Goal: Ask a question

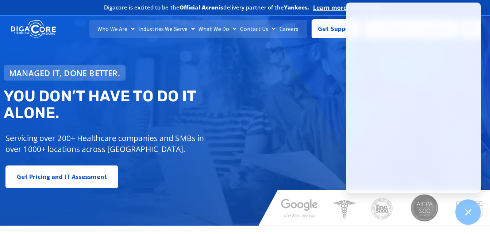
click at [314, 94] on div "Managed IT, done better. You don’t have to do IT alone. Servicing over 200+ Hea…" at bounding box center [245, 118] width 490 height 216
click at [275, 155] on div "Managed IT, done better. You don’t have to do IT alone. Servicing over 200+ Hea…" at bounding box center [245, 118] width 490 height 216
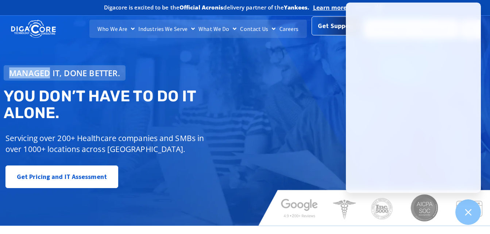
drag, startPoint x: 275, startPoint y: 155, endPoint x: 331, endPoint y: 31, distance: 135.9
click at [331, 31] on span "Get Support" at bounding box center [336, 26] width 36 height 15
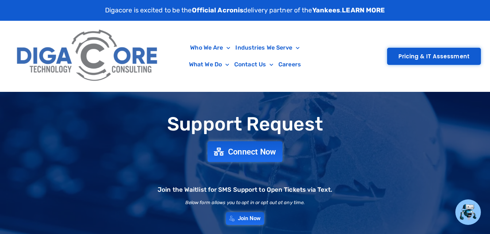
click at [242, 149] on span "Connect Now" at bounding box center [252, 152] width 48 height 8
